Goal: Check status: Check status

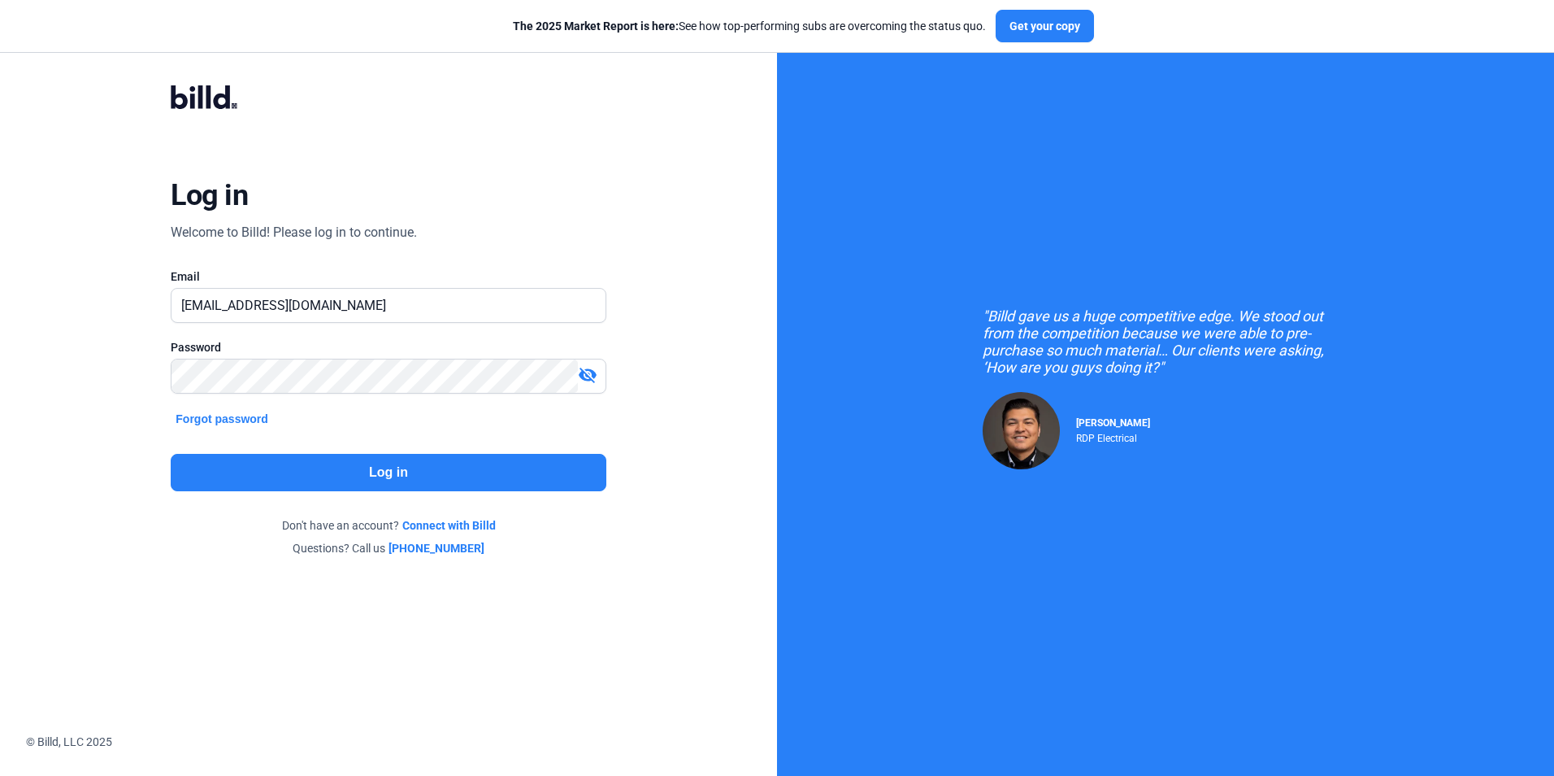
click at [336, 470] on button "Log in" at bounding box center [388, 472] width 435 height 37
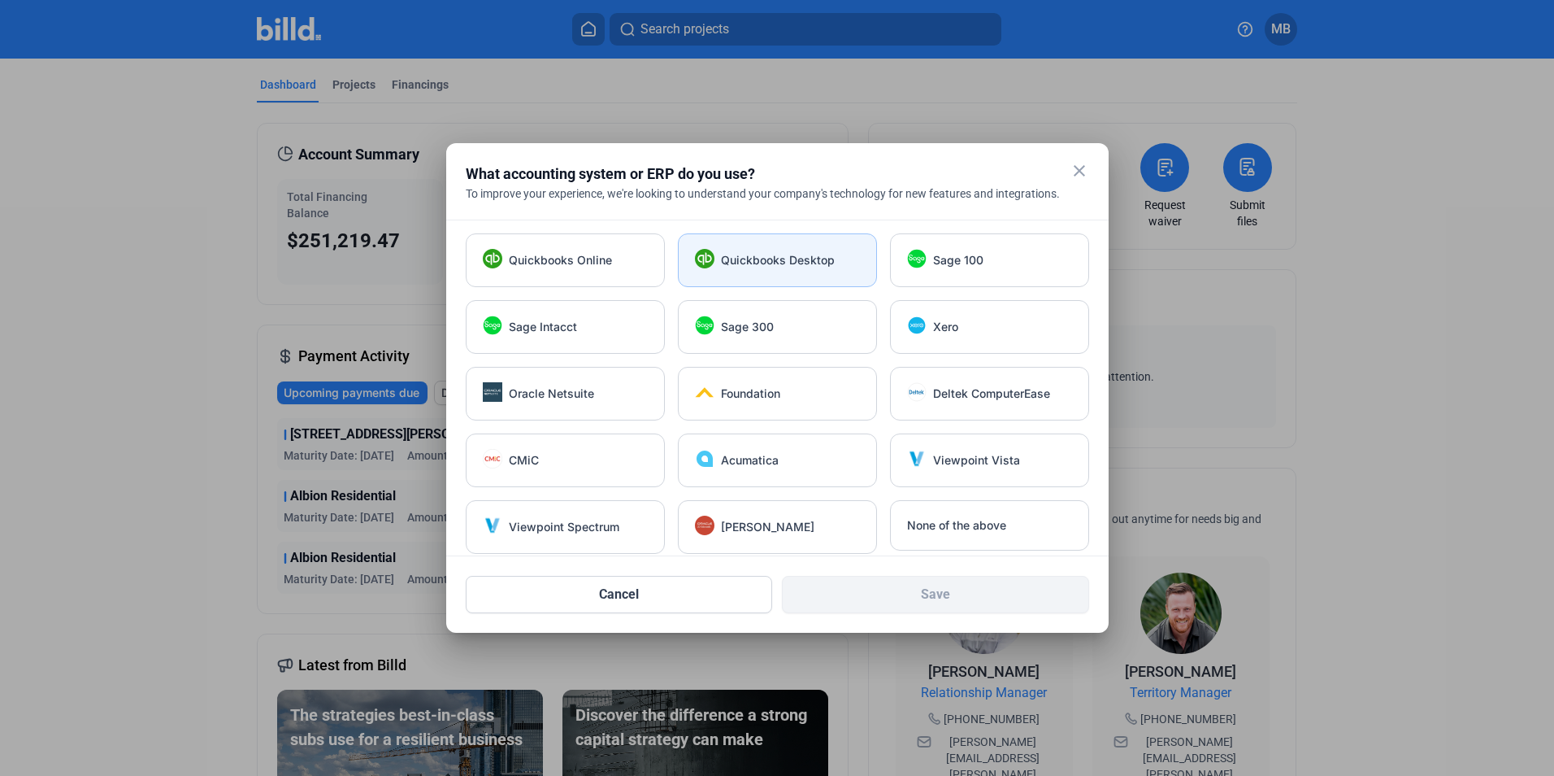
click at [759, 255] on span "Quickbooks Desktop" at bounding box center [778, 260] width 114 height 16
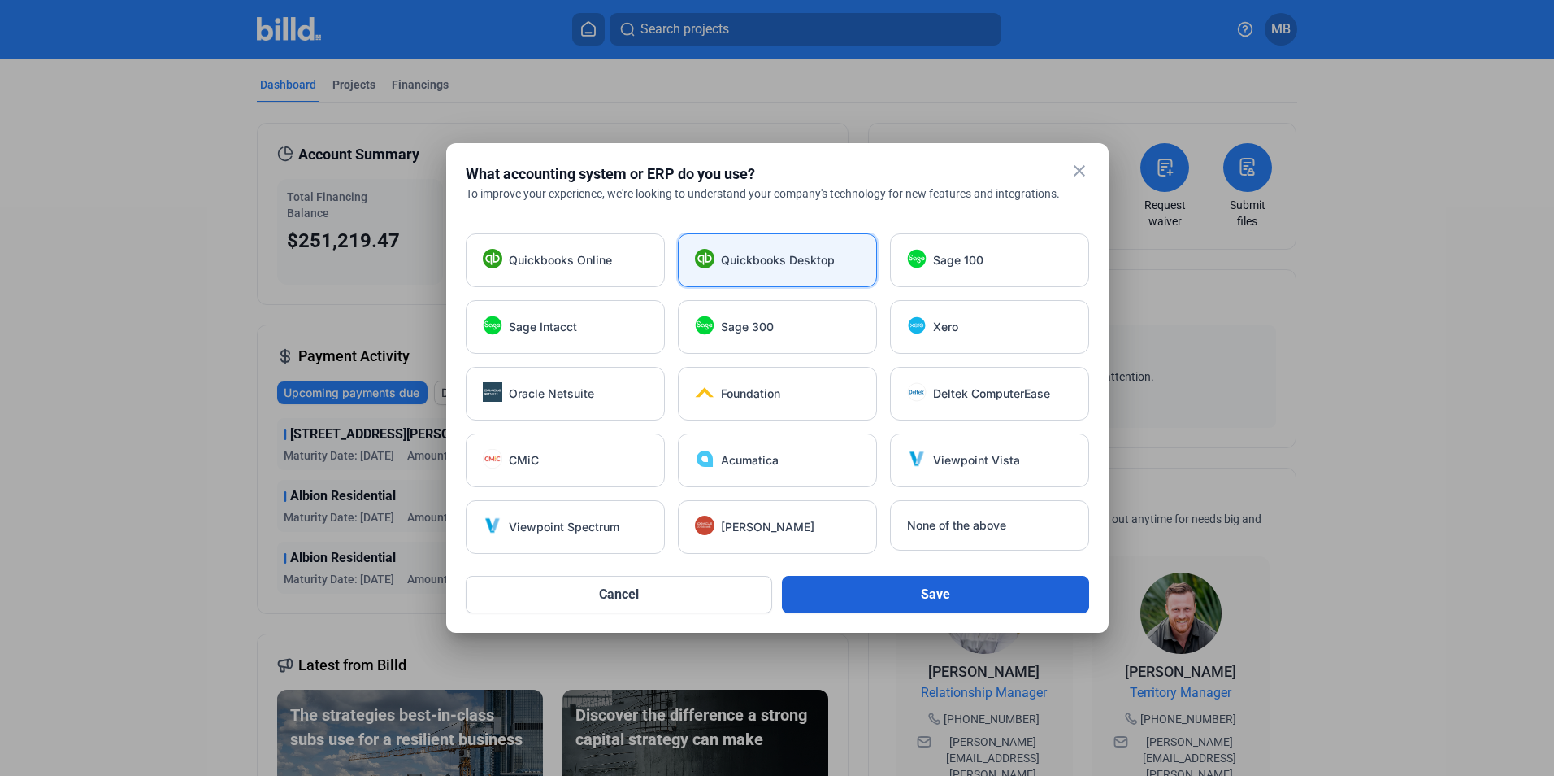
click at [935, 603] on button "Save" at bounding box center [935, 594] width 307 height 37
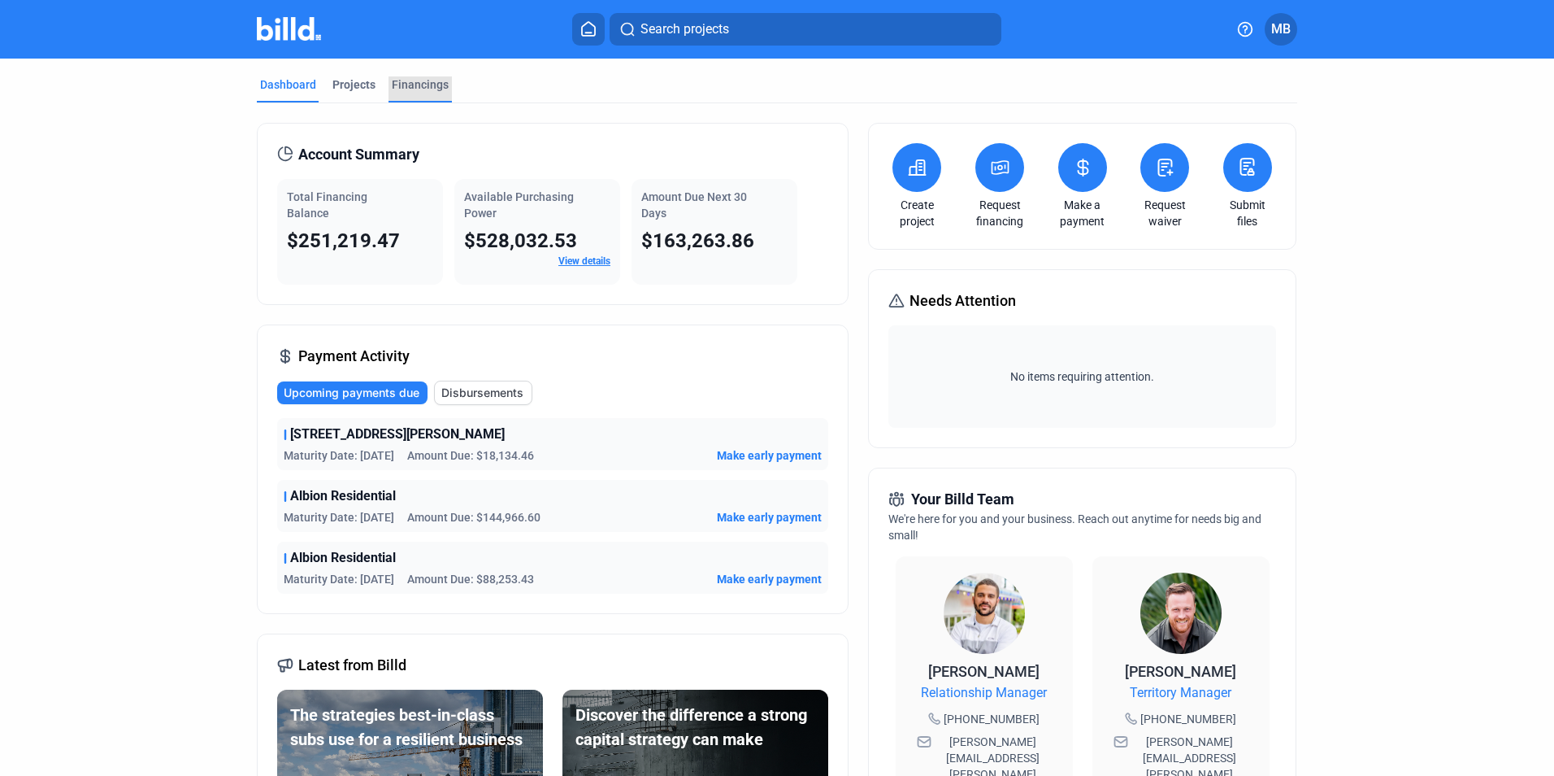
click at [424, 85] on div "Financings" at bounding box center [420, 84] width 57 height 16
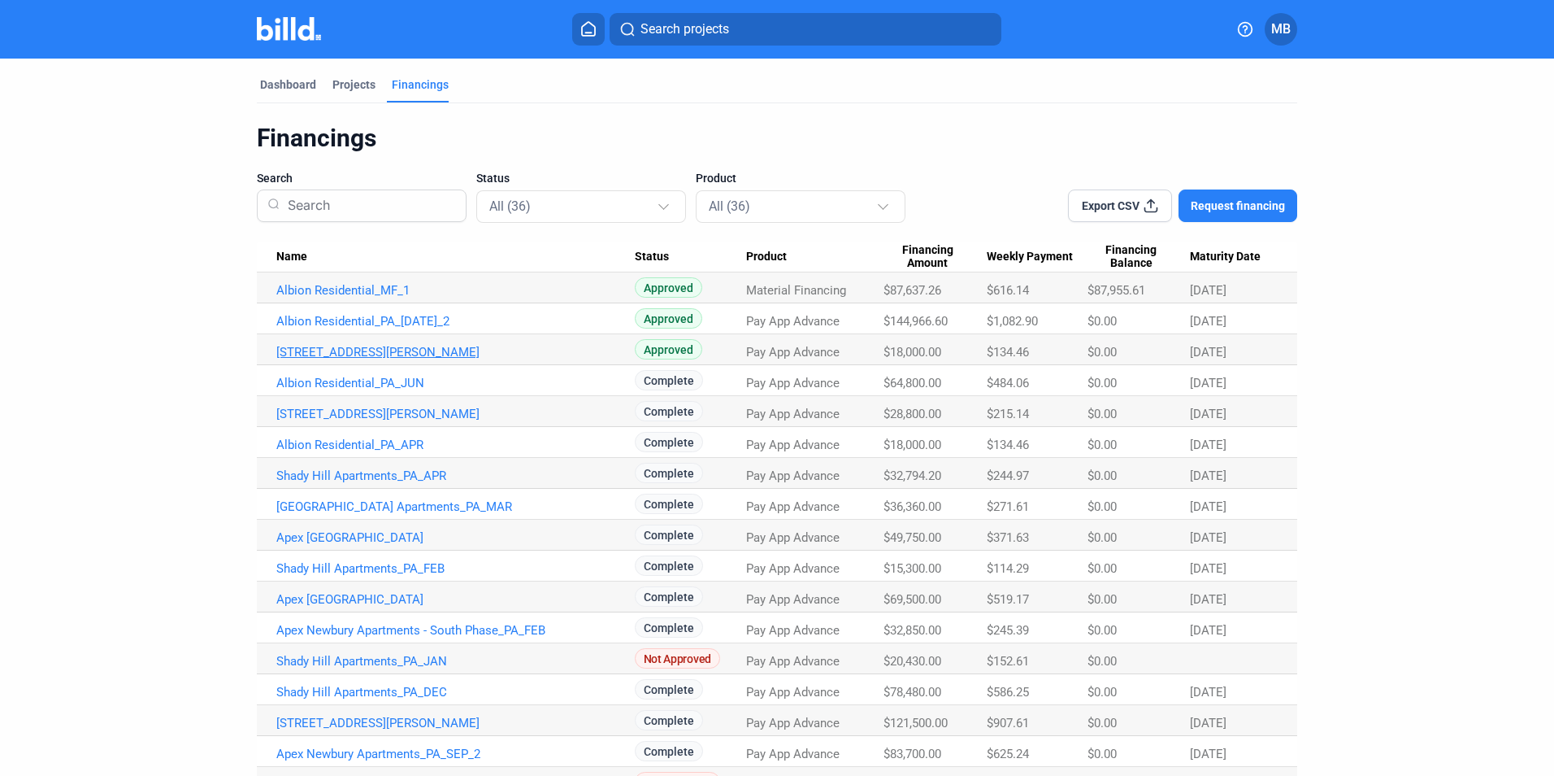
click at [380, 350] on link "[STREET_ADDRESS][PERSON_NAME]" at bounding box center [455, 352] width 359 height 15
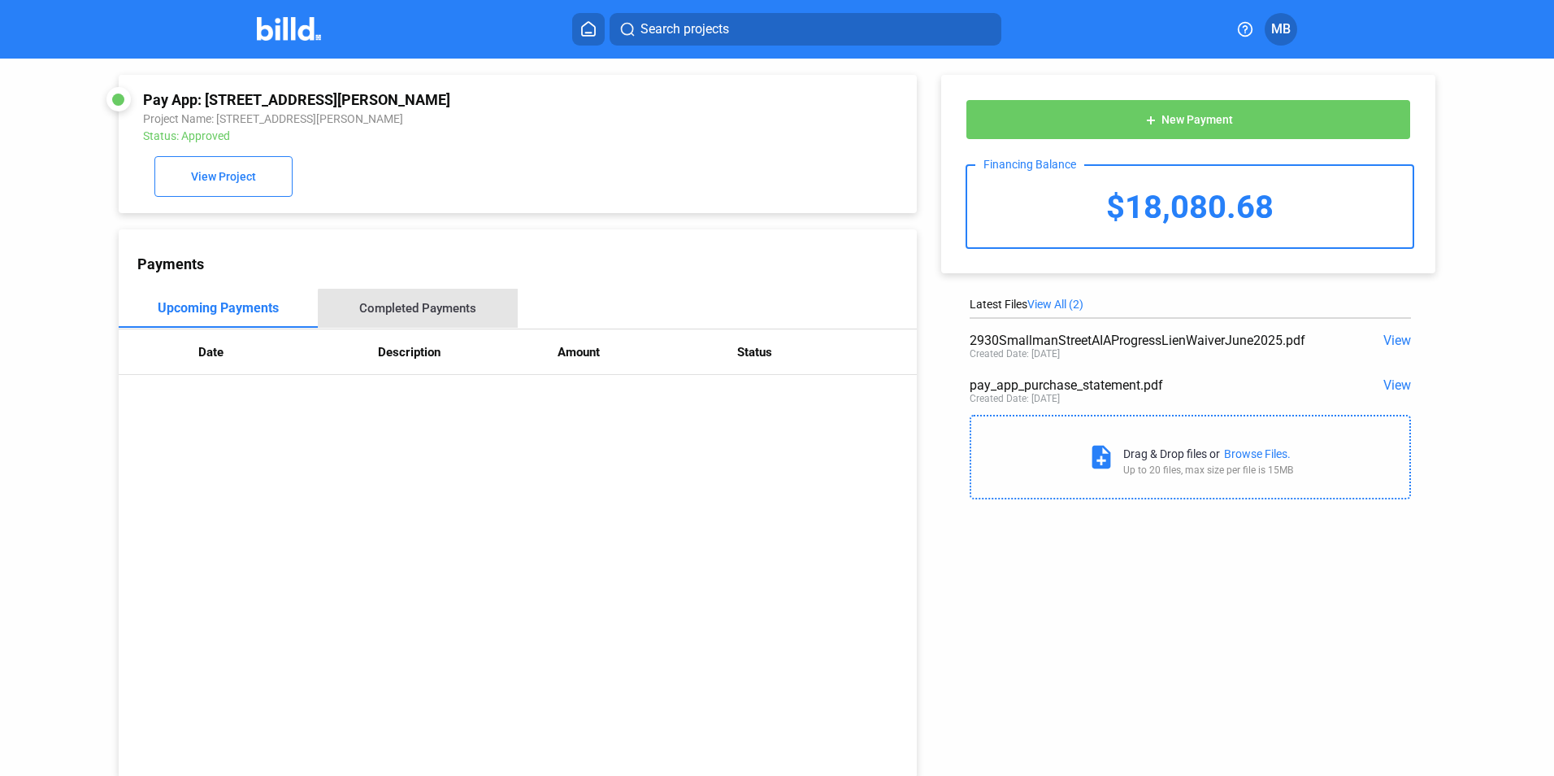
click at [417, 315] on div "Completed Payments" at bounding box center [417, 308] width 117 height 15
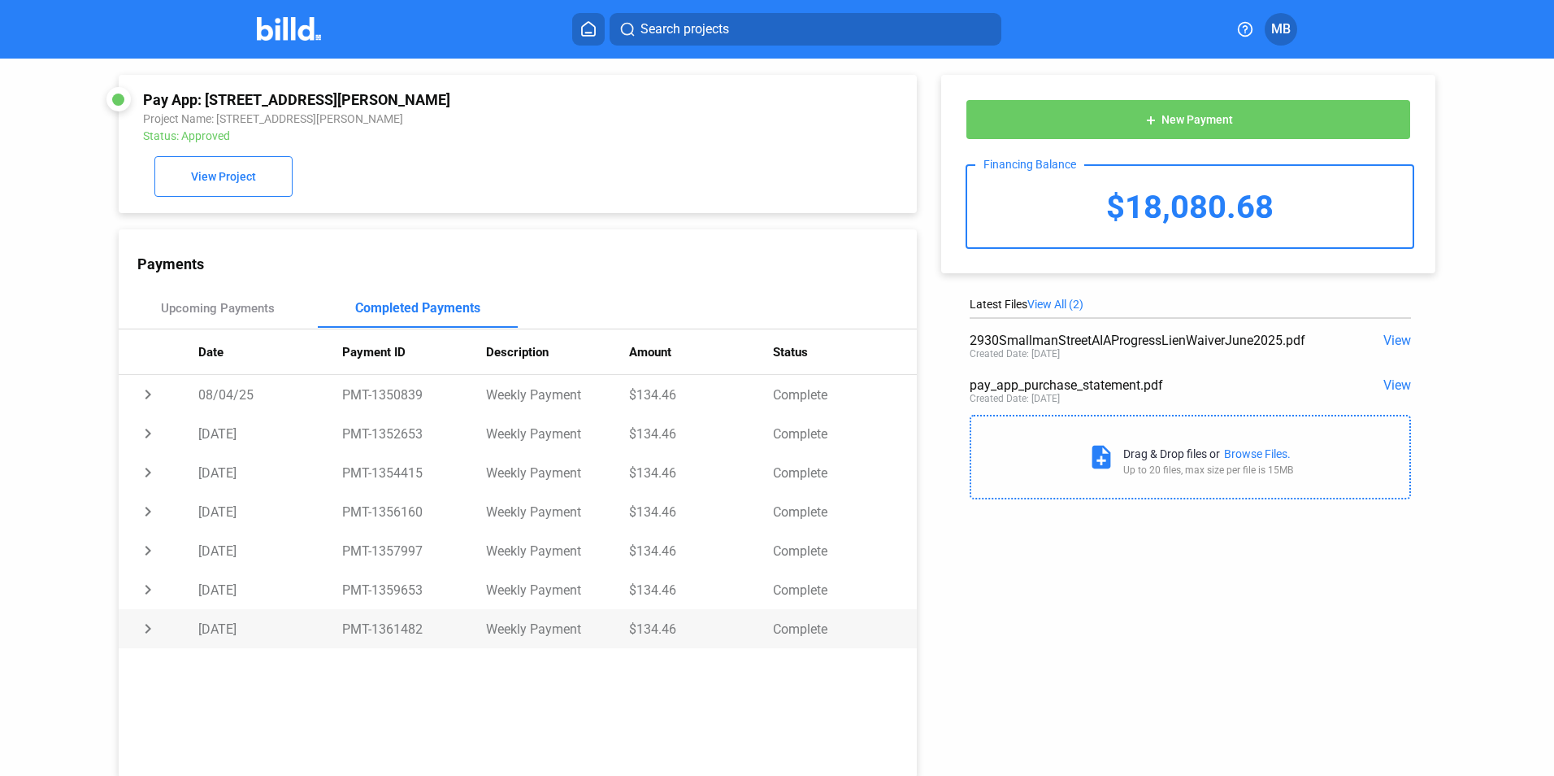
click at [145, 632] on td "chevron_right" at bounding box center [159, 628] width 80 height 39
drag, startPoint x: 370, startPoint y: 630, endPoint x: 420, endPoint y: 632, distance: 50.4
click at [420, 632] on td "PMT-1361482" at bounding box center [414, 628] width 144 height 39
copy td "1361482"
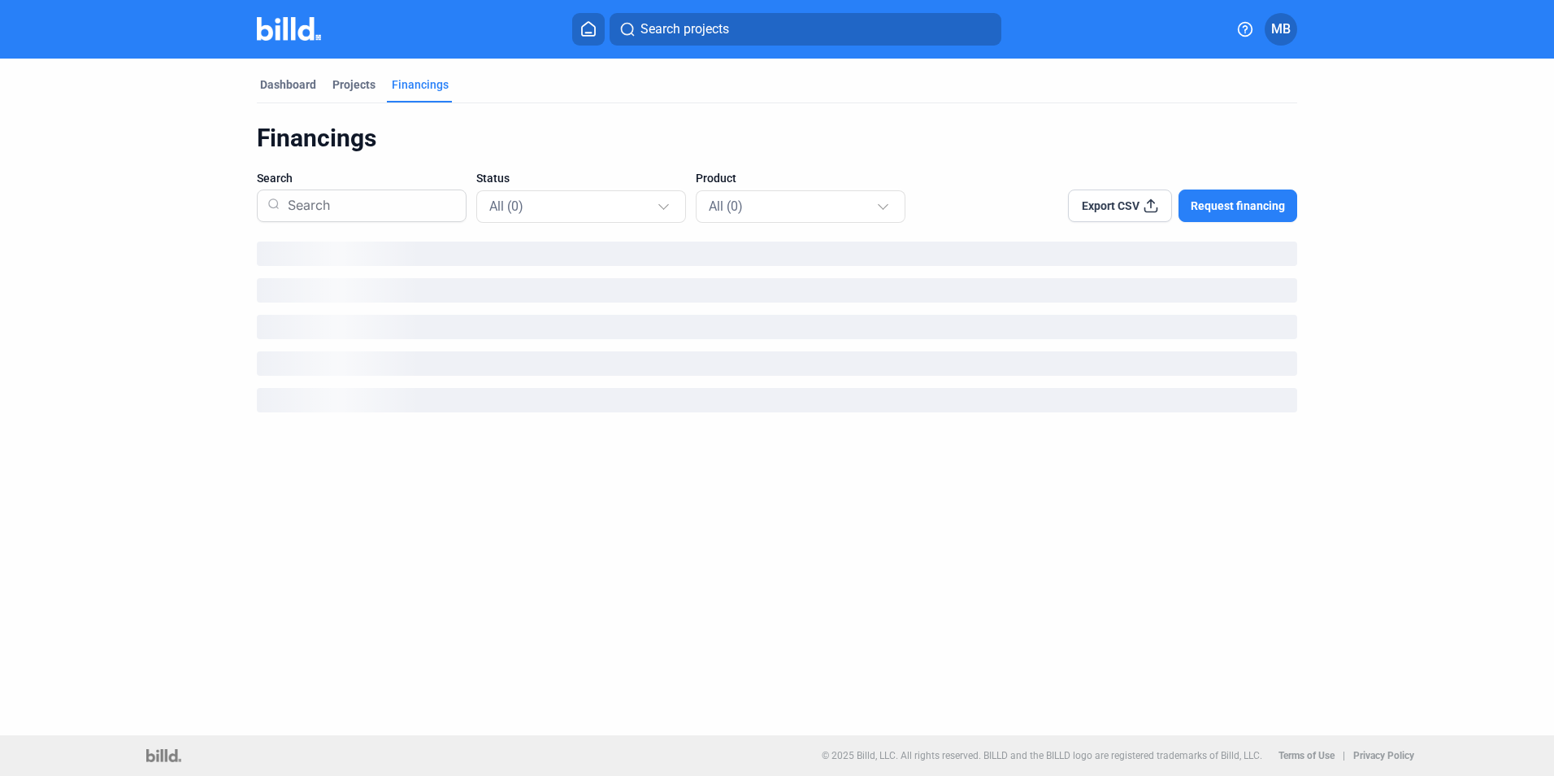
click at [429, 82] on div "Financings" at bounding box center [420, 84] width 57 height 16
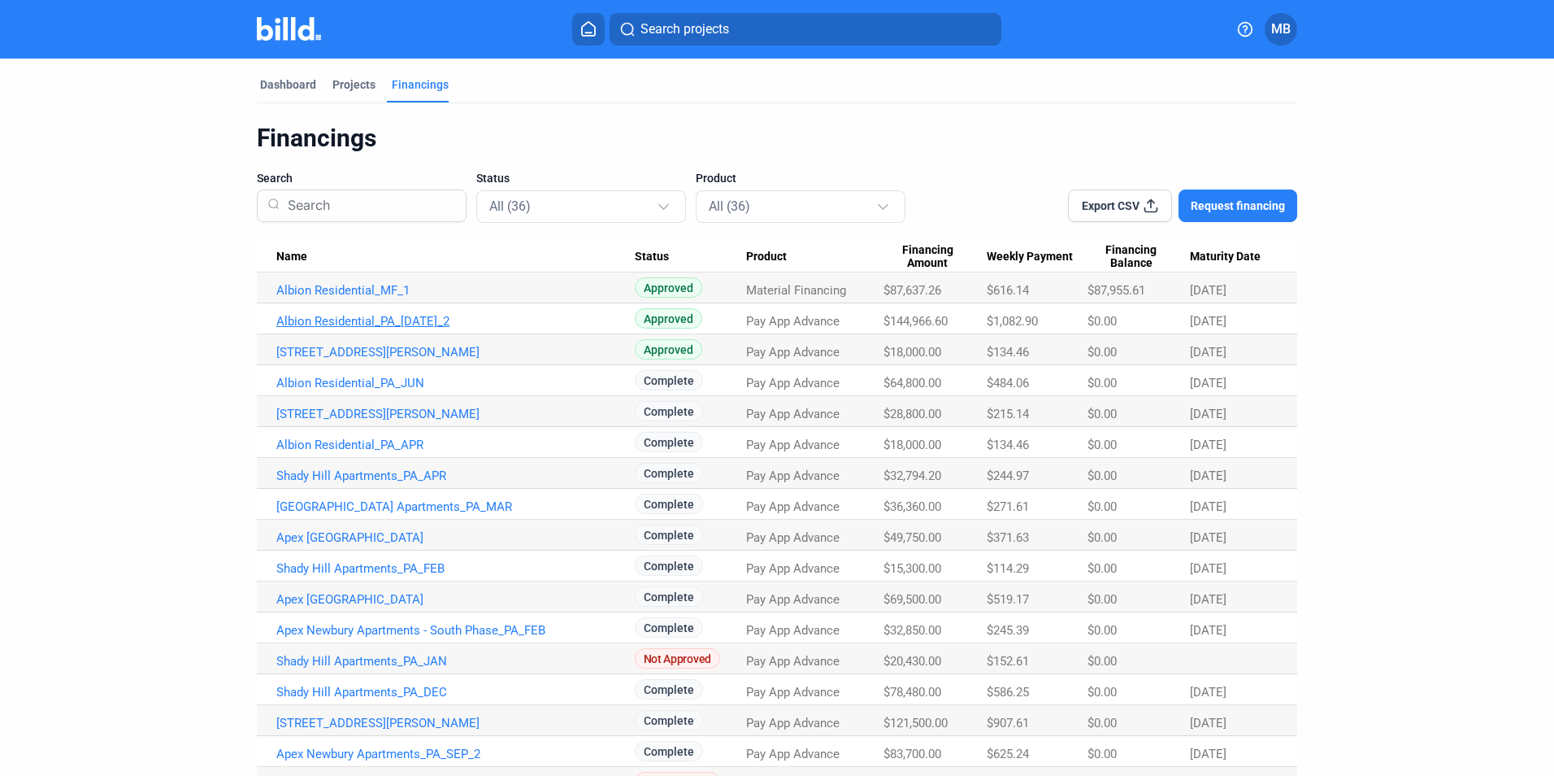
click at [335, 315] on link "Albion Residential_PA_[DATE]_2" at bounding box center [455, 321] width 359 height 15
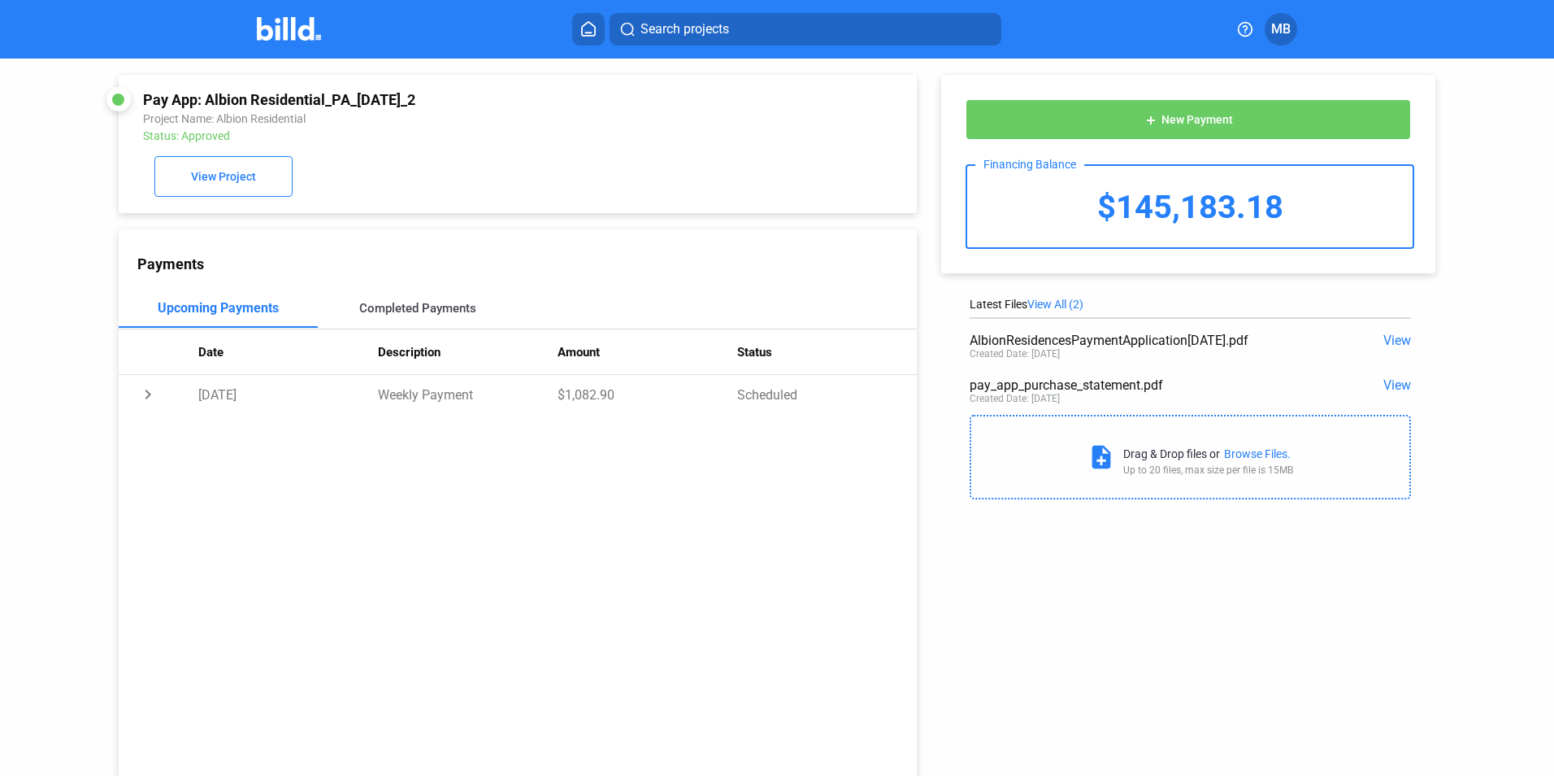
click at [427, 310] on div "Completed Payments" at bounding box center [417, 308] width 117 height 15
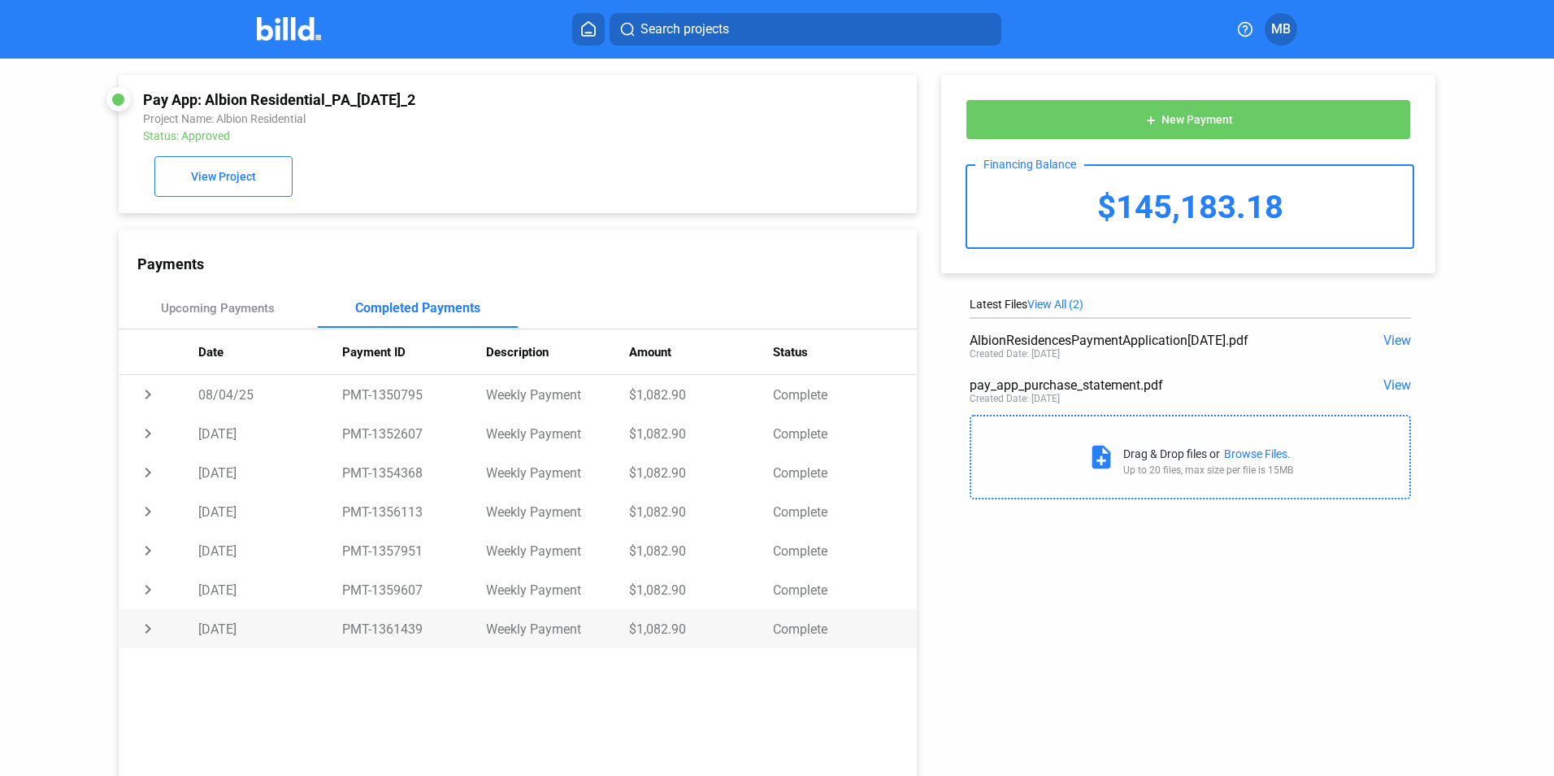
drag, startPoint x: 370, startPoint y: 632, endPoint x: 419, endPoint y: 628, distance: 49.7
click at [419, 628] on td "PMT-1361439" at bounding box center [414, 628] width 144 height 39
copy td "1361439"
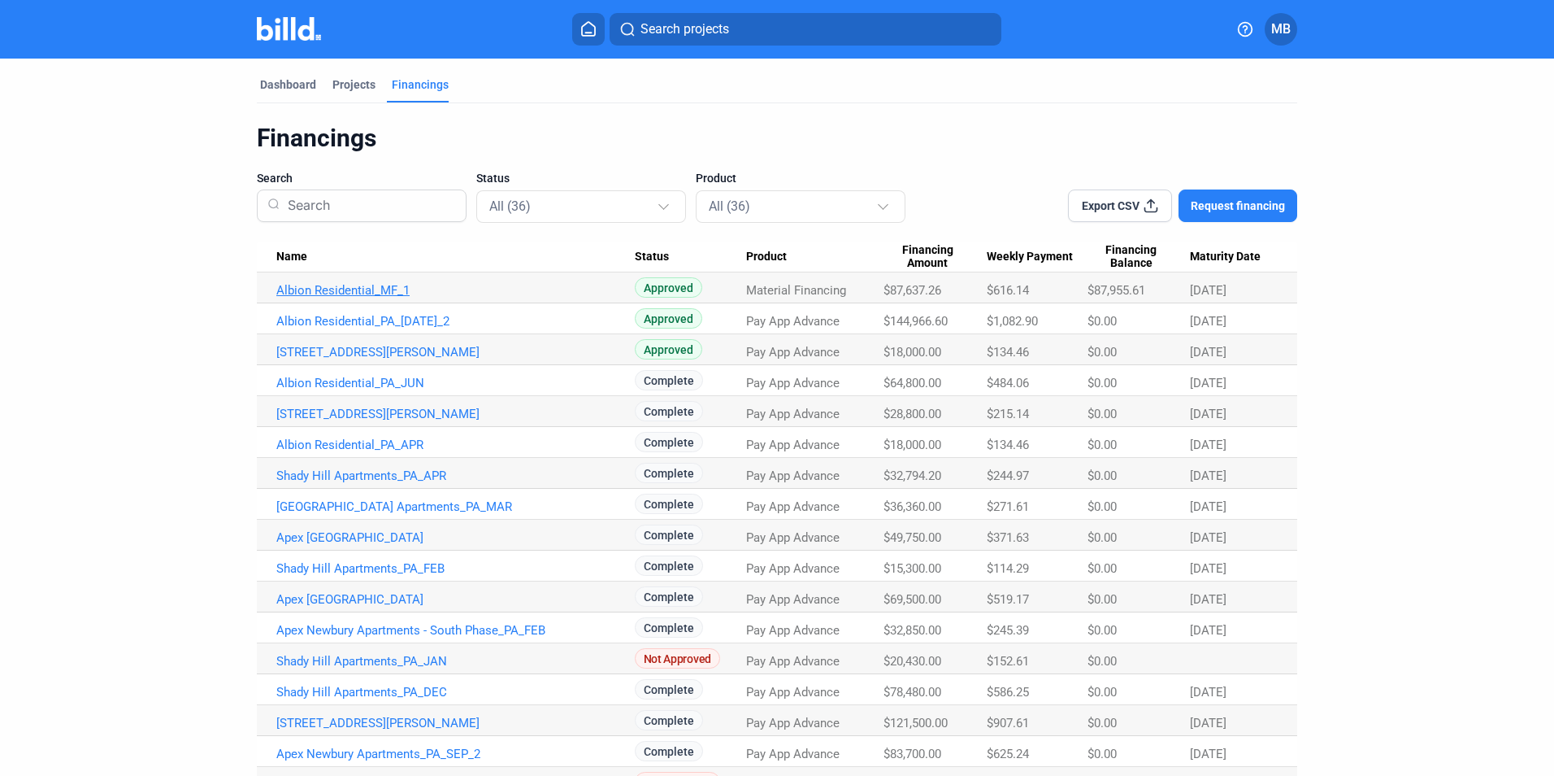
click at [335, 290] on link "Albion Residential_MF_1" at bounding box center [455, 290] width 359 height 15
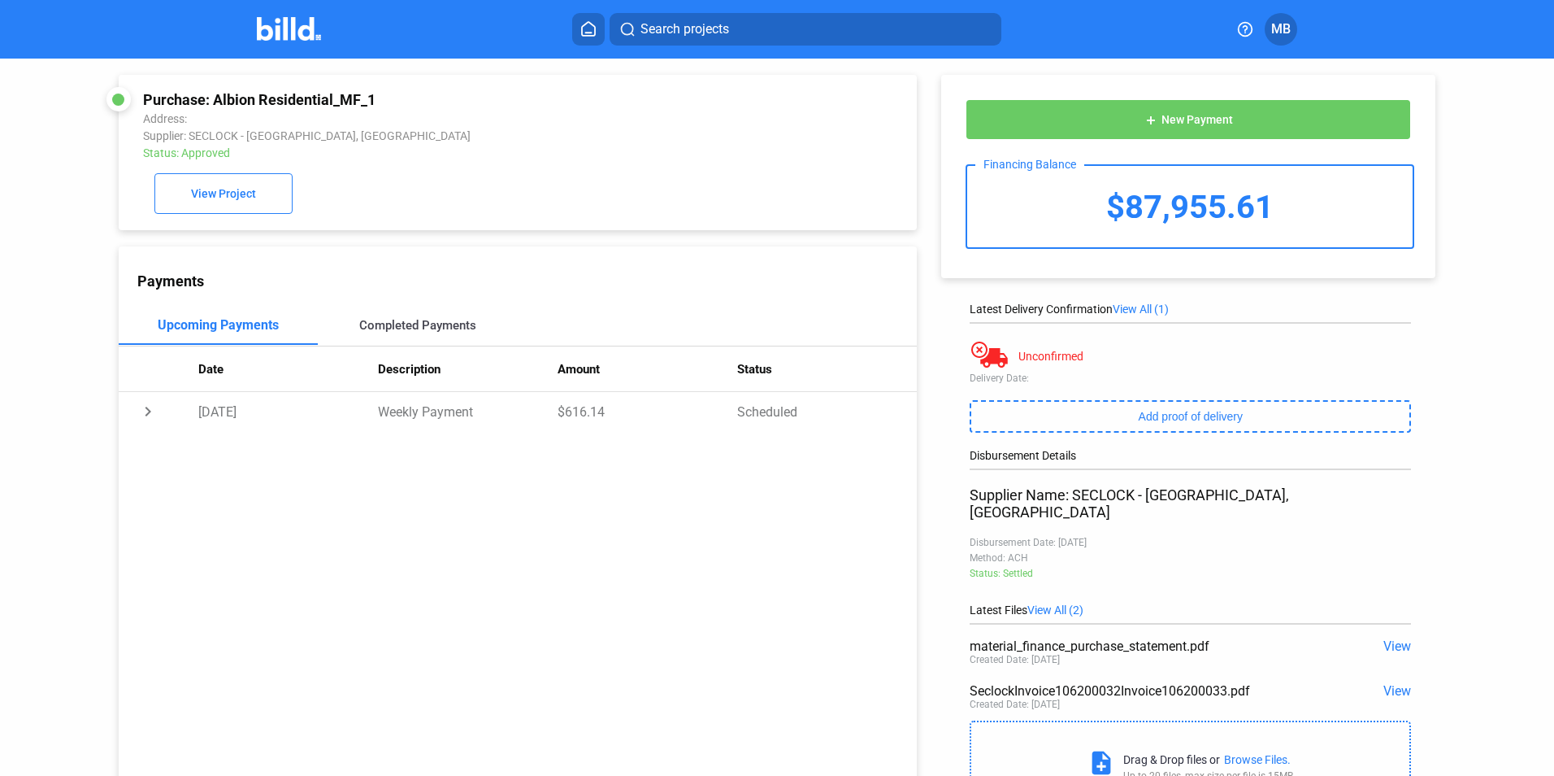
click at [415, 328] on div "Completed Payments" at bounding box center [417, 325] width 117 height 15
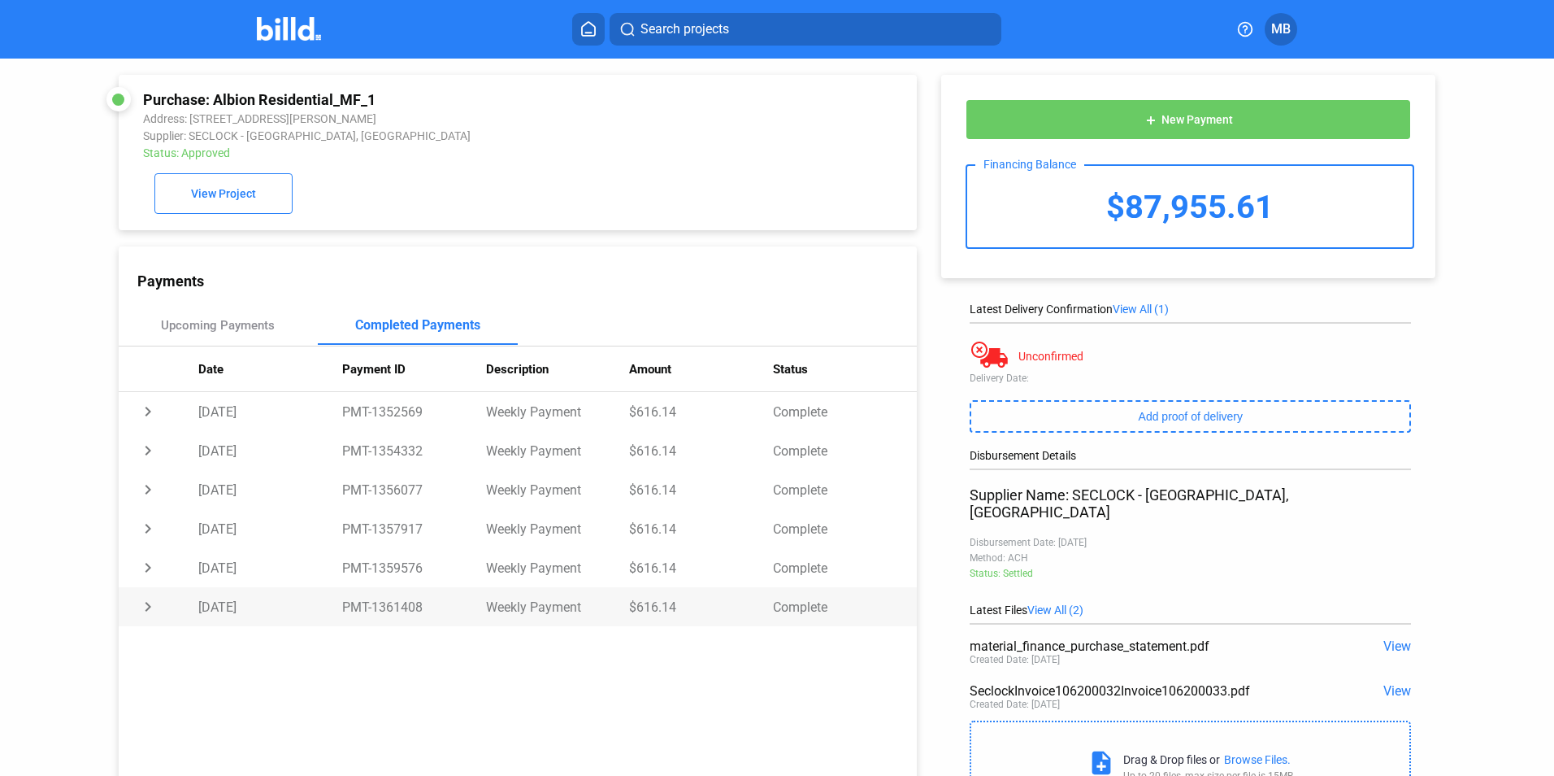
drag, startPoint x: 369, startPoint y: 609, endPoint x: 418, endPoint y: 610, distance: 48.8
click at [418, 610] on td "PMT-1361408" at bounding box center [414, 606] width 144 height 39
copy td "1361408"
